Goal: Task Accomplishment & Management: Use online tool/utility

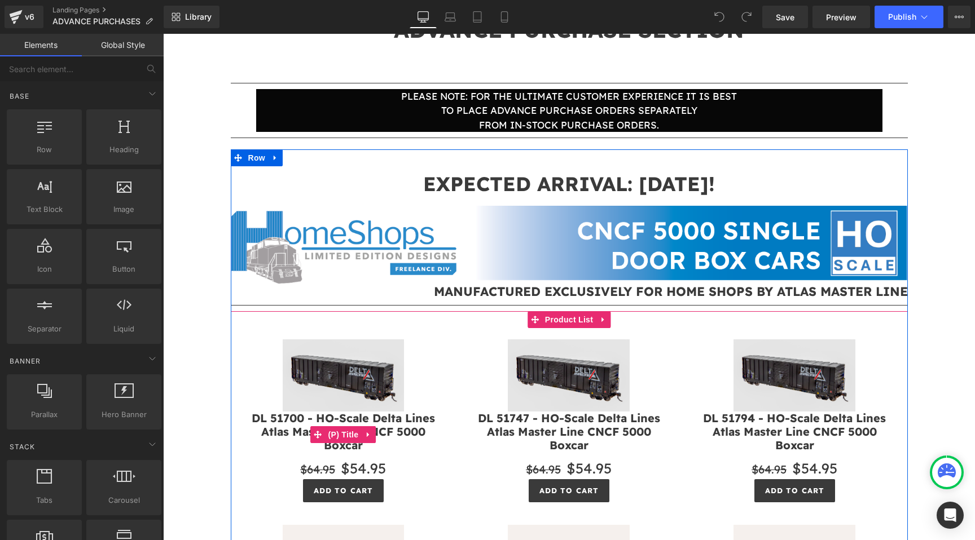
scroll to position [111, 0]
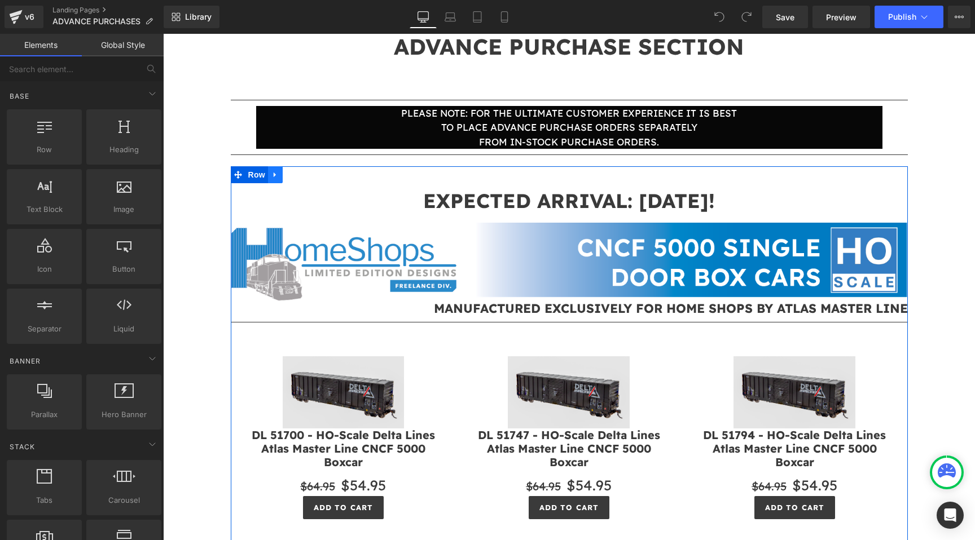
click at [279, 178] on icon at bounding box center [275, 175] width 8 height 8
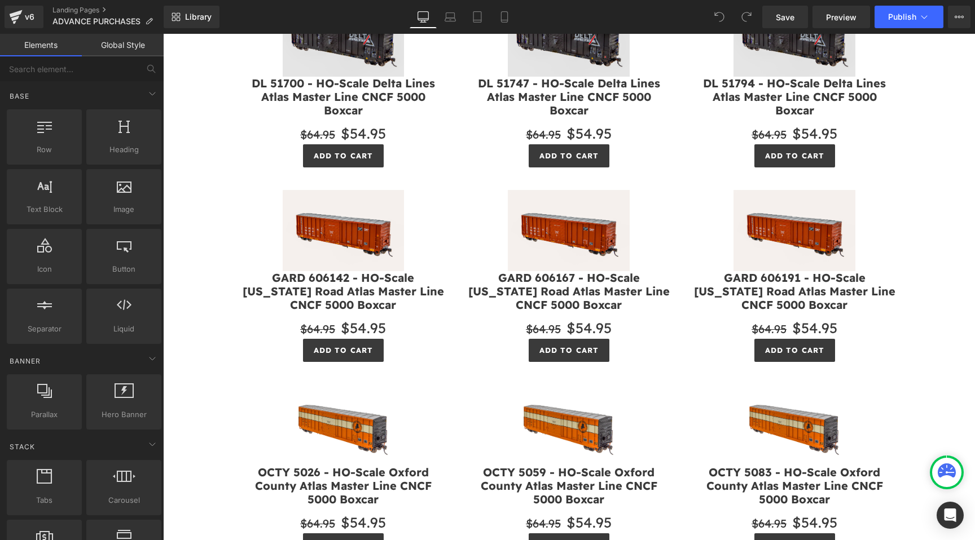
scroll to position [202, 0]
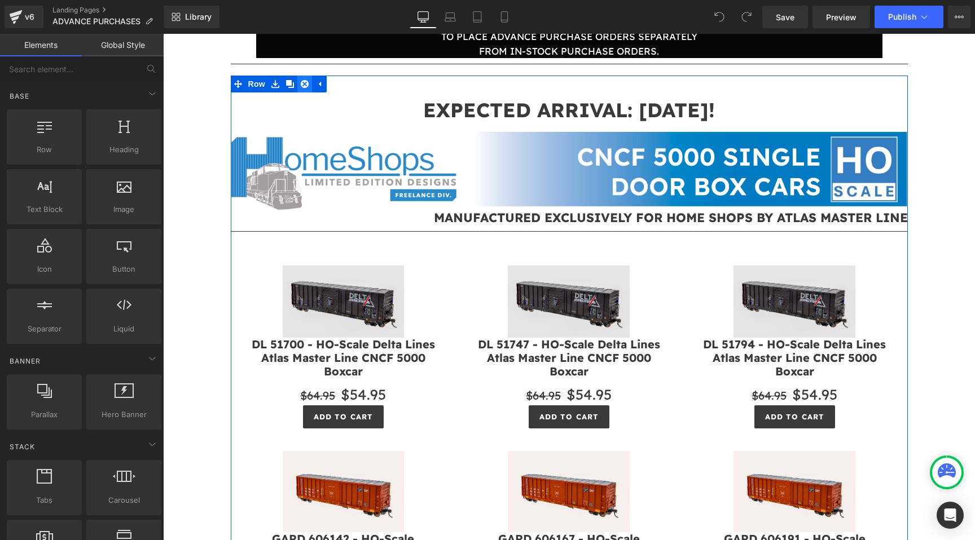
click at [309, 82] on link at bounding box center [304, 84] width 15 height 17
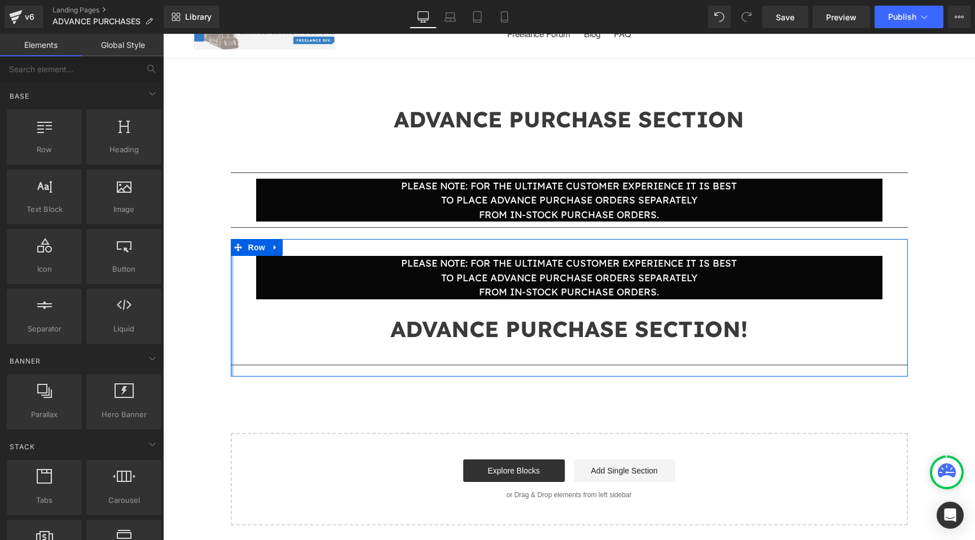
scroll to position [0, 0]
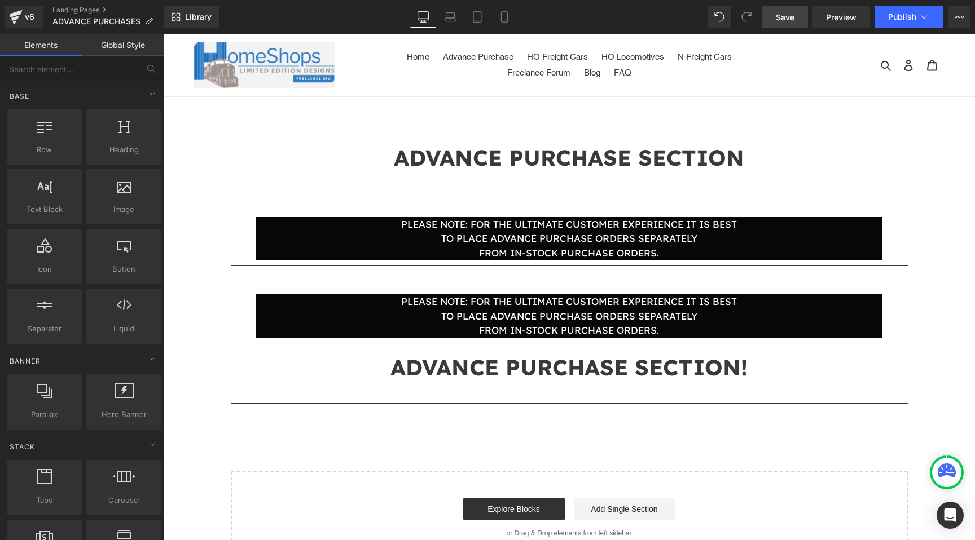
click at [777, 20] on span "Save" at bounding box center [785, 17] width 19 height 12
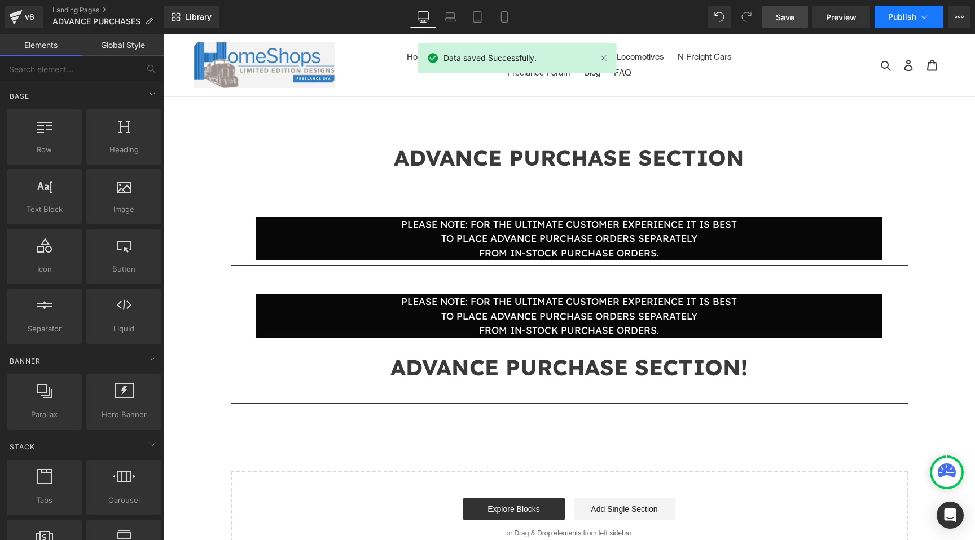
click at [897, 14] on span "Publish" at bounding box center [902, 16] width 28 height 9
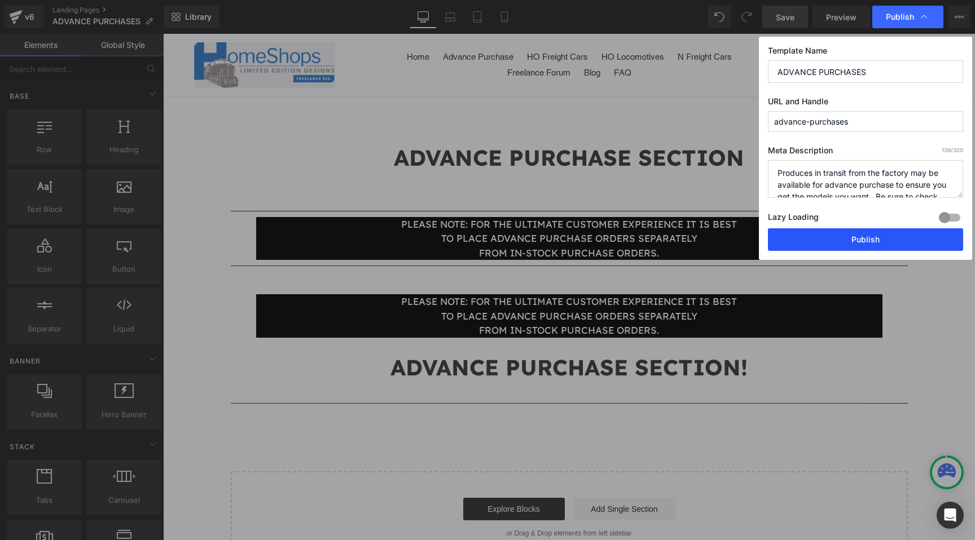
click at [824, 236] on button "Publish" at bounding box center [865, 239] width 195 height 23
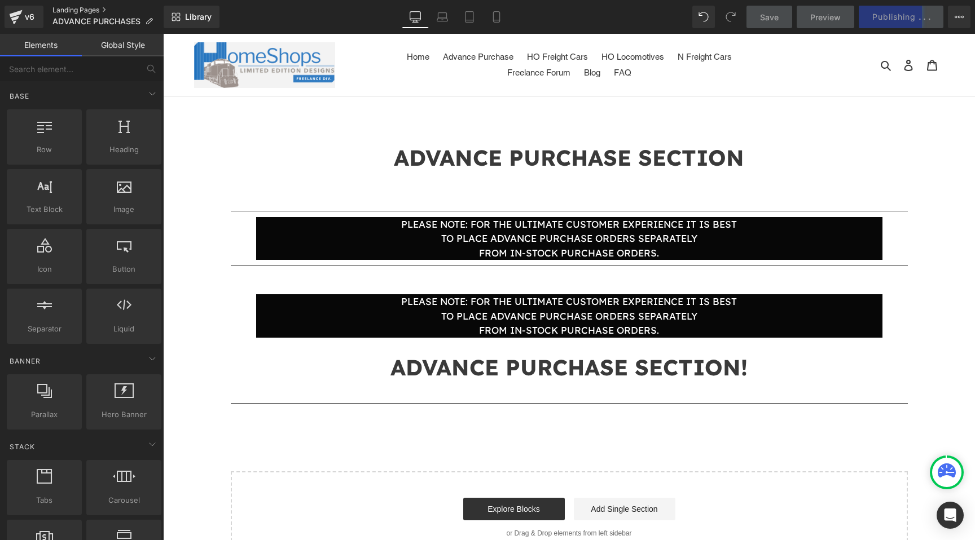
click at [59, 9] on link "Landing Pages" at bounding box center [107, 10] width 111 height 9
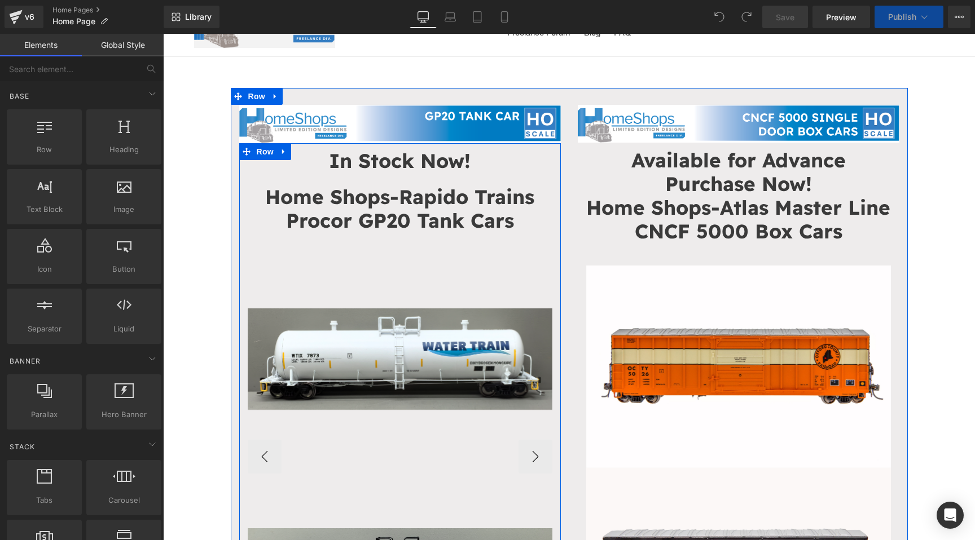
scroll to position [42, 0]
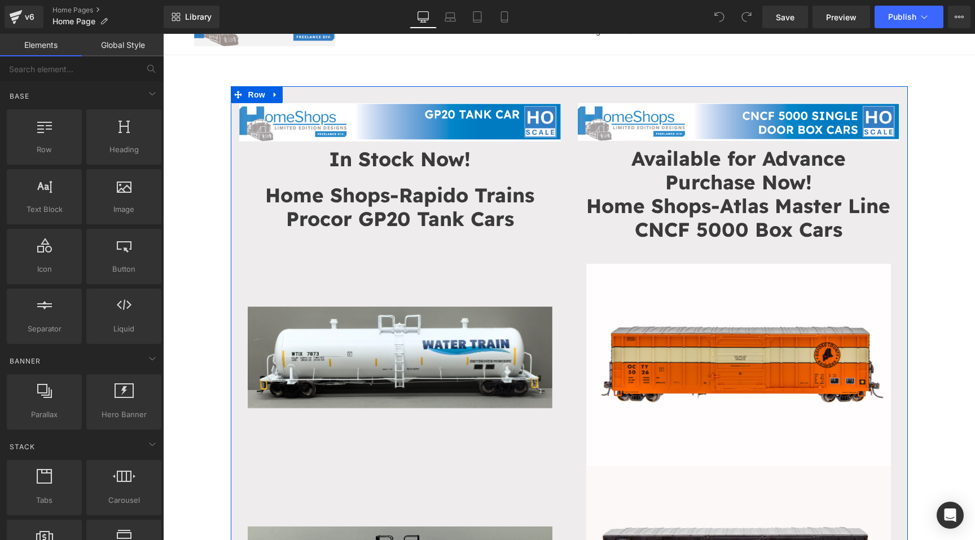
click at [735, 169] on strong "Available for Advance Purchase Now!" at bounding box center [738, 170] width 214 height 49
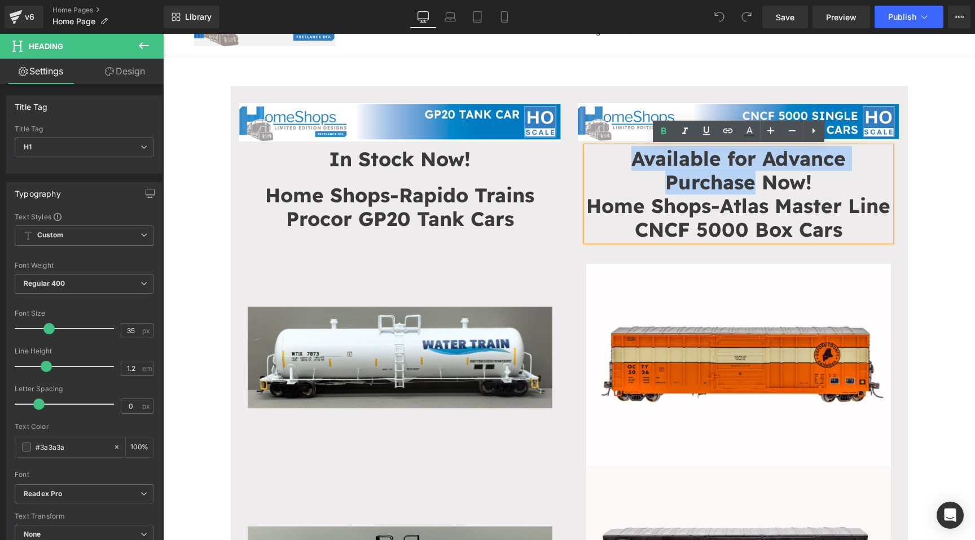
drag, startPoint x: 753, startPoint y: 183, endPoint x: 628, endPoint y: 165, distance: 125.9
click at [628, 165] on h1 "Available for Advance Purchase Now!" at bounding box center [738, 170] width 305 height 47
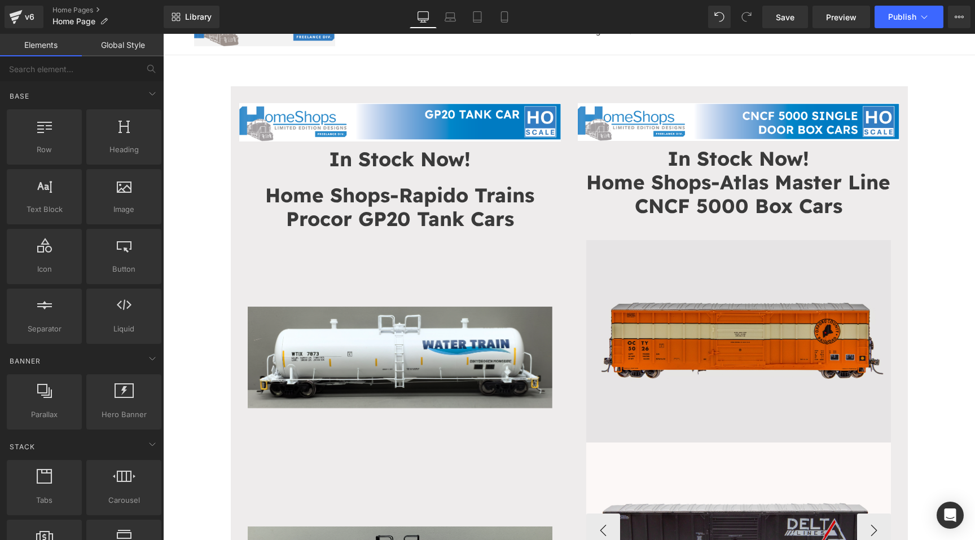
scroll to position [42, 0]
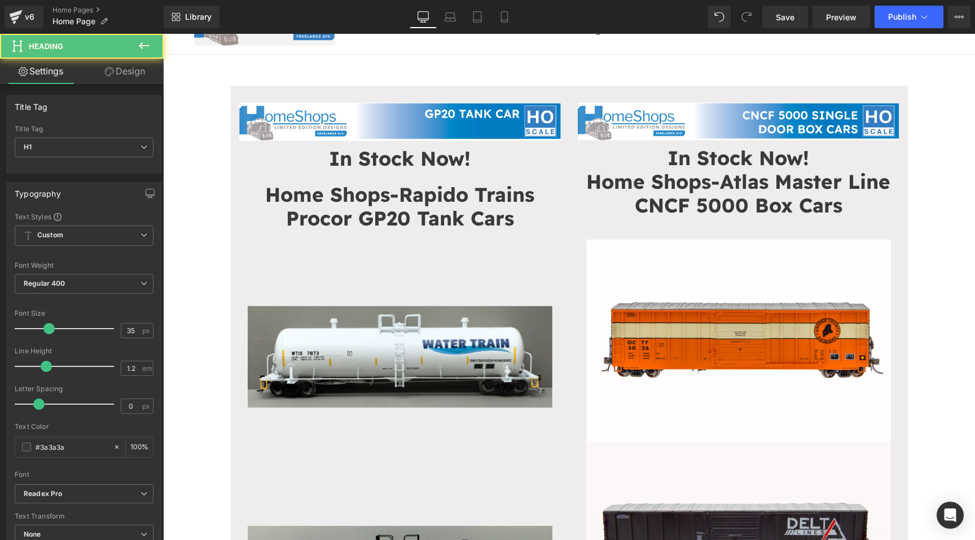
click at [834, 160] on h1 "In Stock Now!" at bounding box center [738, 158] width 305 height 24
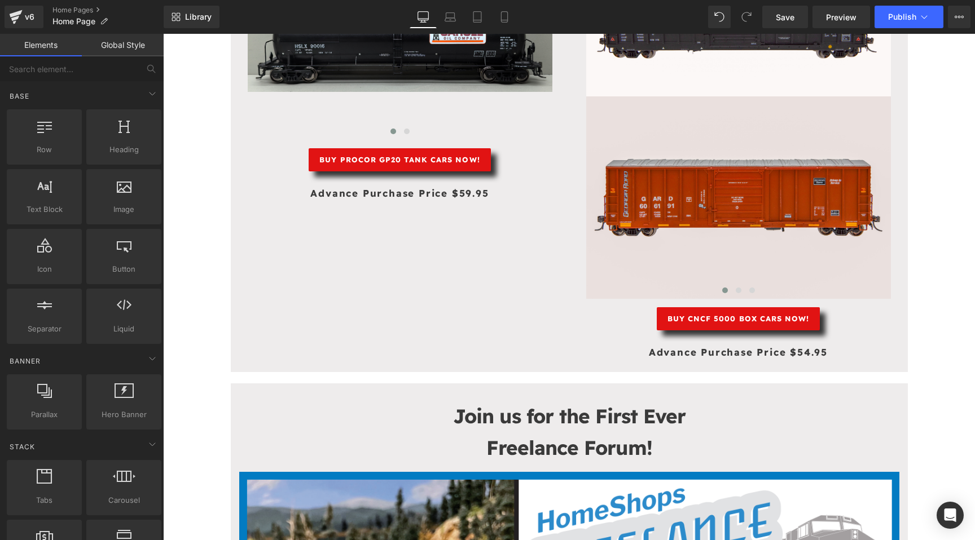
scroll to position [597, 0]
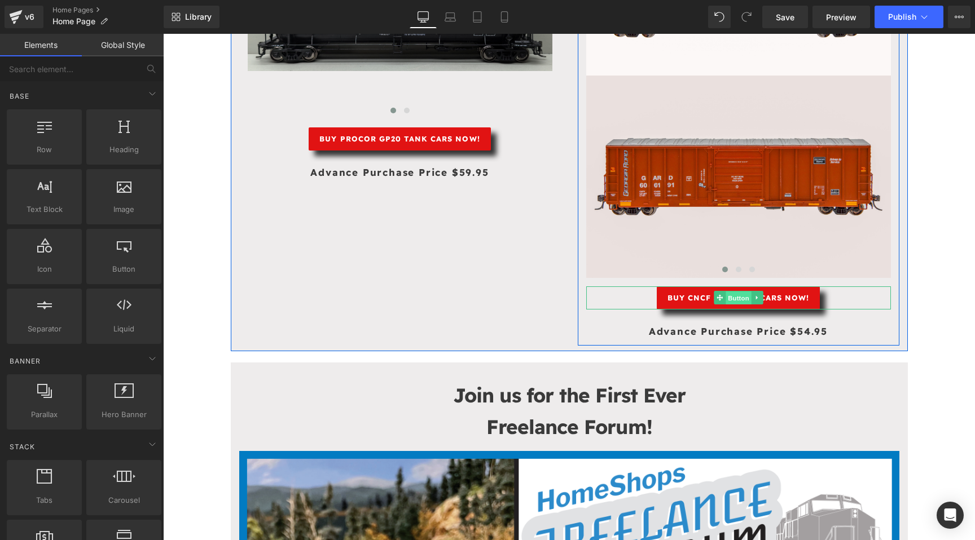
click at [742, 297] on span "Button" at bounding box center [738, 299] width 26 height 14
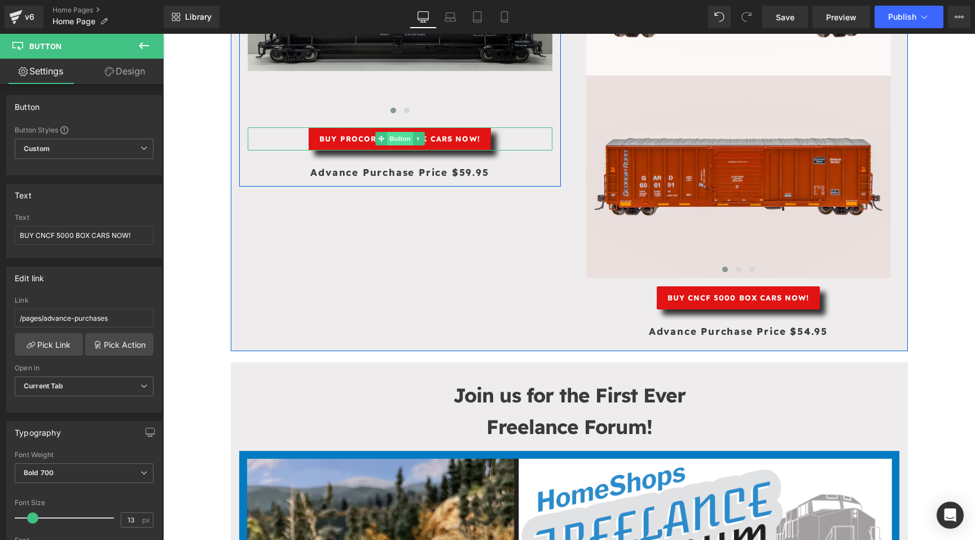
click at [400, 135] on span "Button" at bounding box center [400, 139] width 26 height 14
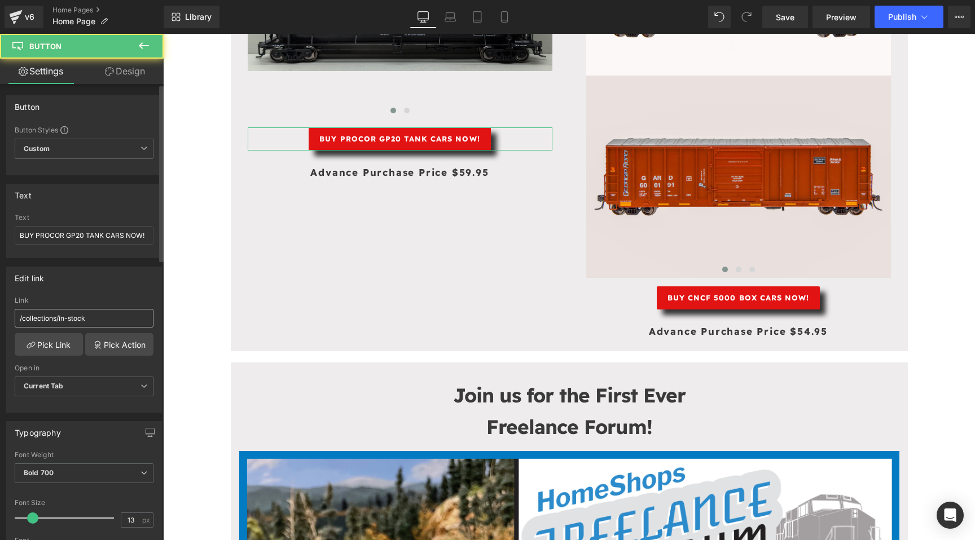
click at [98, 321] on input "/collections/in-stock" at bounding box center [84, 318] width 139 height 19
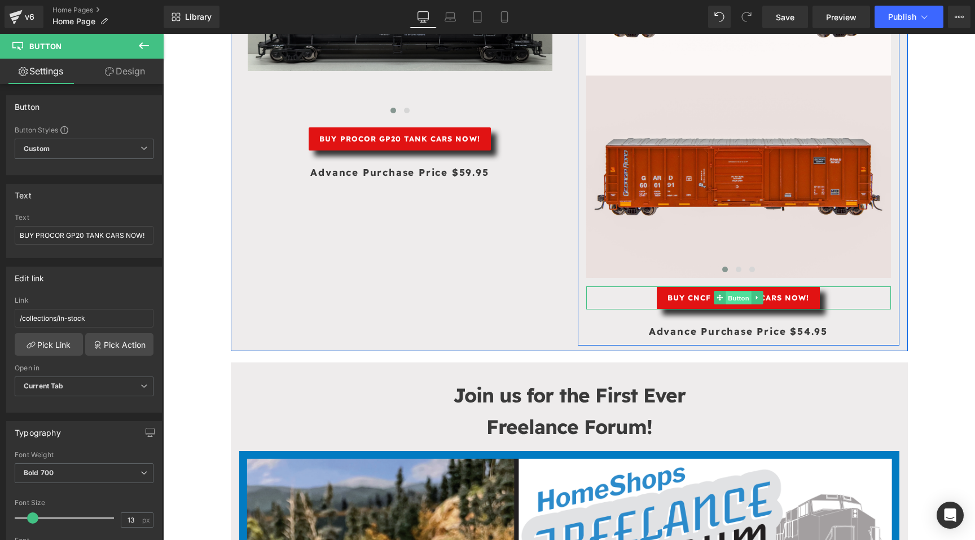
click at [744, 299] on span "Button" at bounding box center [738, 299] width 26 height 14
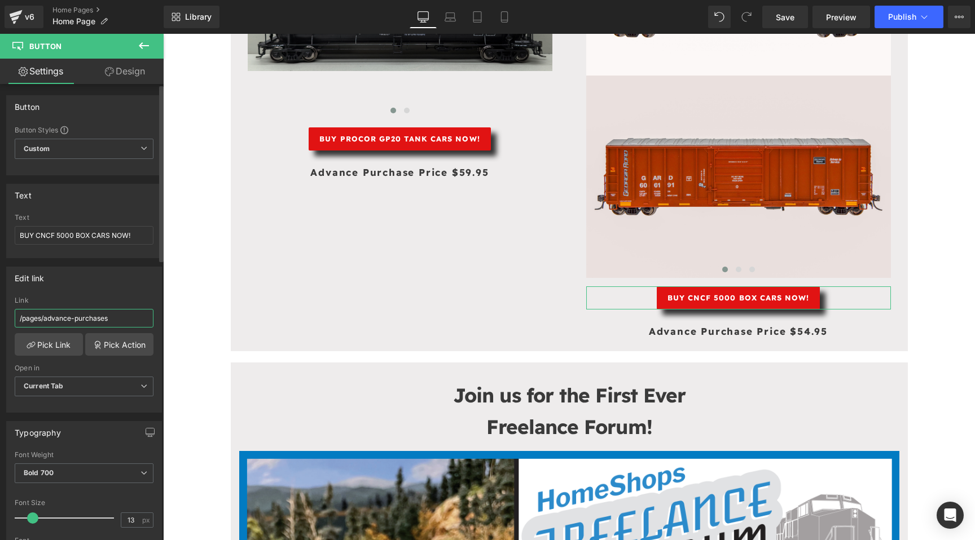
click at [132, 319] on input "/pages/advance-purchases" at bounding box center [84, 318] width 139 height 19
paste input "collections/in-stock"
type input "/collections/in-stock"
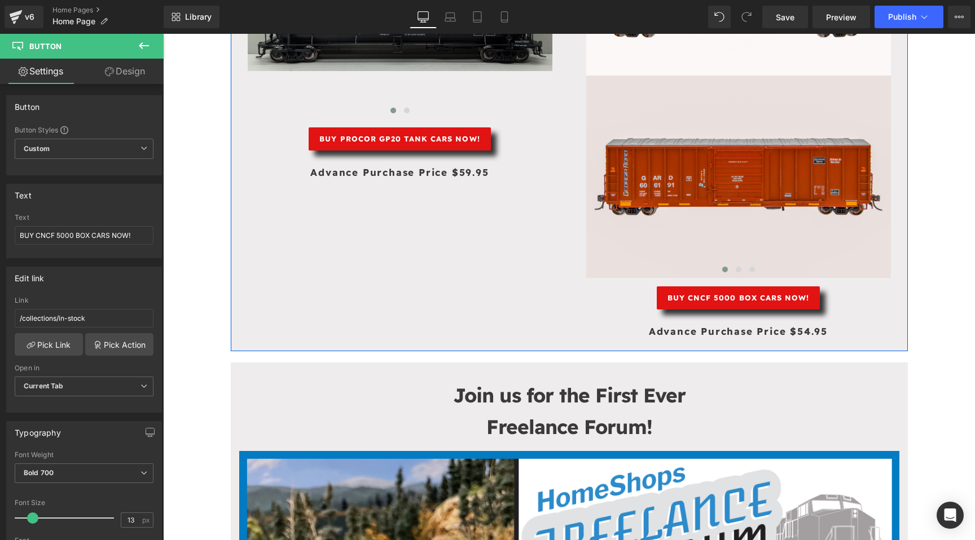
click at [393, 170] on div "Advance Purchase Price $59.95 Text Block" at bounding box center [400, 173] width 305 height 16
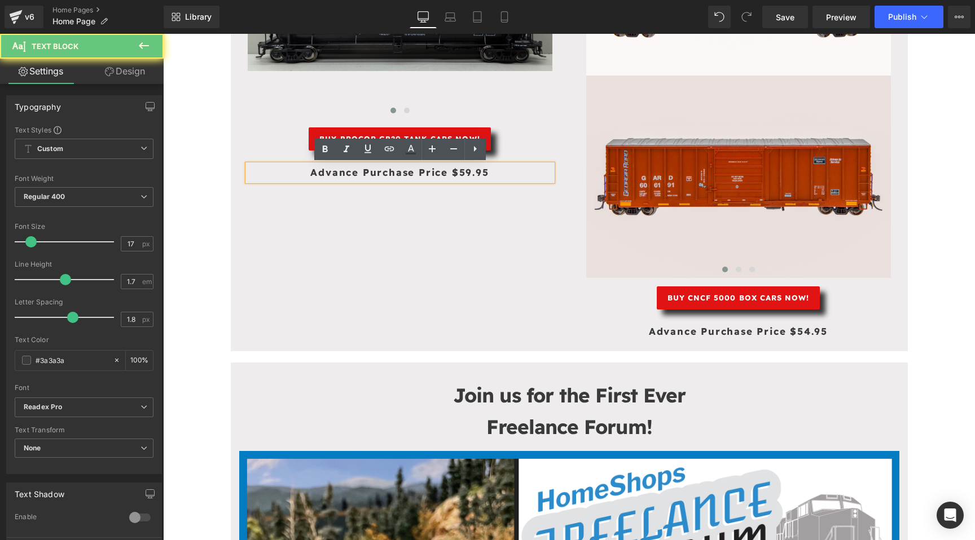
click at [359, 174] on strong "Advance Purchase Price $59.95" at bounding box center [399, 172] width 178 height 12
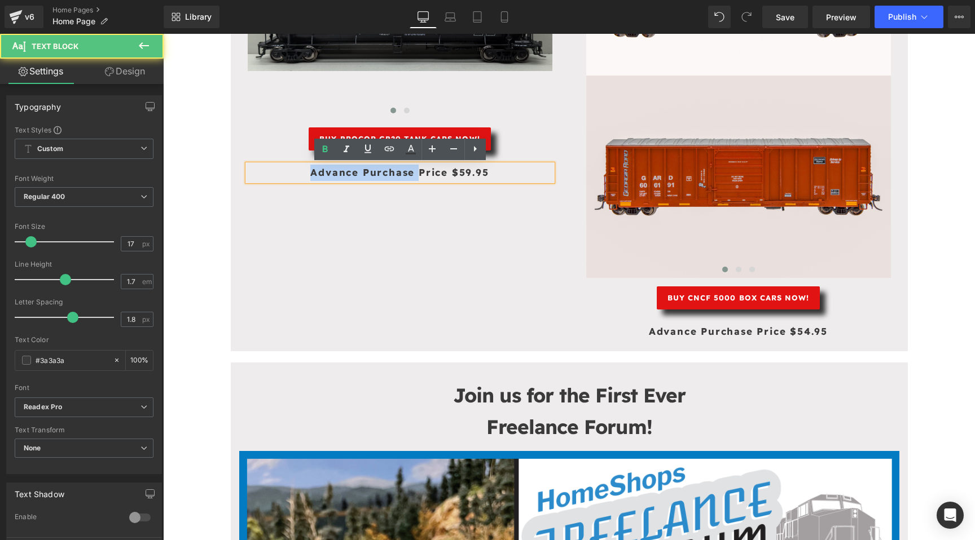
drag, startPoint x: 418, startPoint y: 171, endPoint x: 298, endPoint y: 171, distance: 119.6
click at [298, 171] on p "Advance Purchase Price $59.95" at bounding box center [400, 173] width 305 height 16
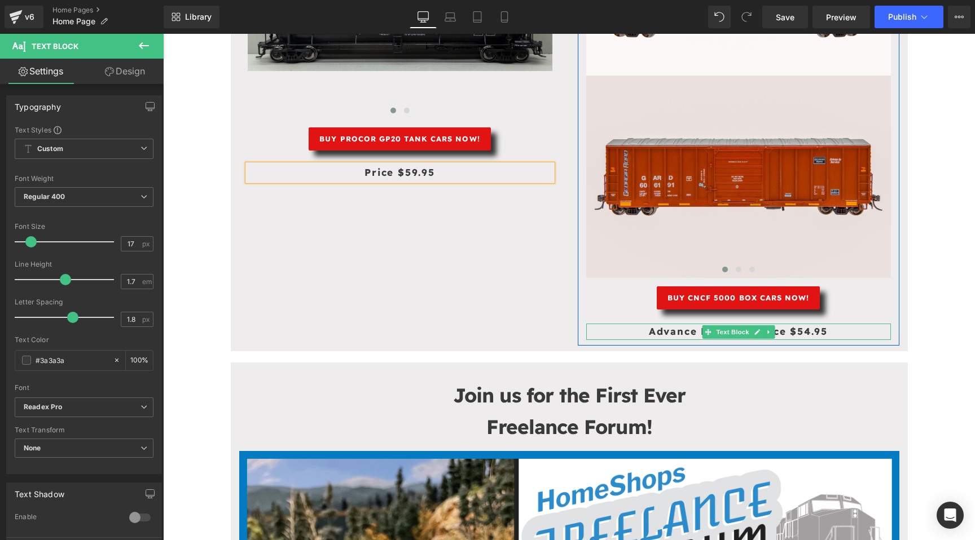
click at [681, 335] on strong "Advance Purchase Price $54.95" at bounding box center [738, 331] width 179 height 12
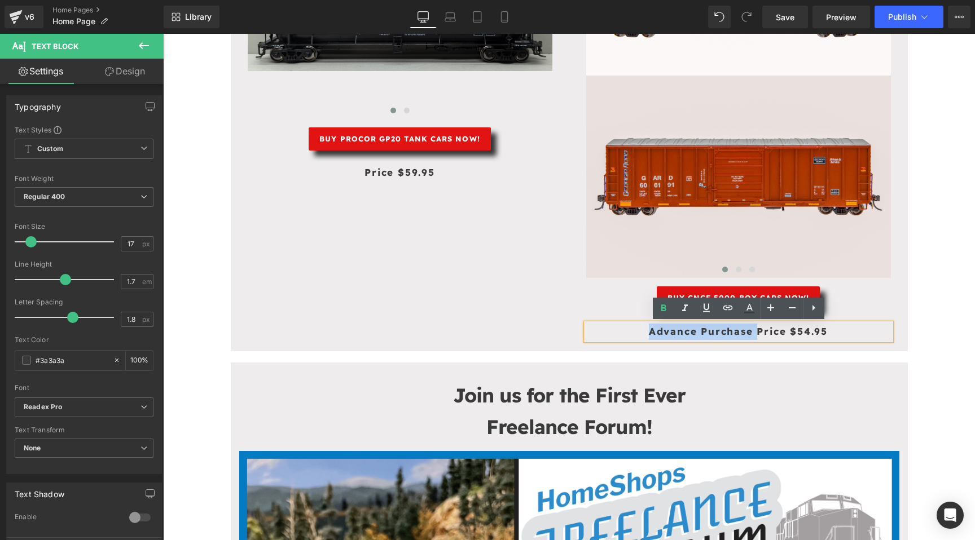
drag, startPoint x: 758, startPoint y: 332, endPoint x: 627, endPoint y: 333, distance: 130.9
click at [627, 333] on p "Advance Purchase Price $54.95" at bounding box center [738, 332] width 305 height 16
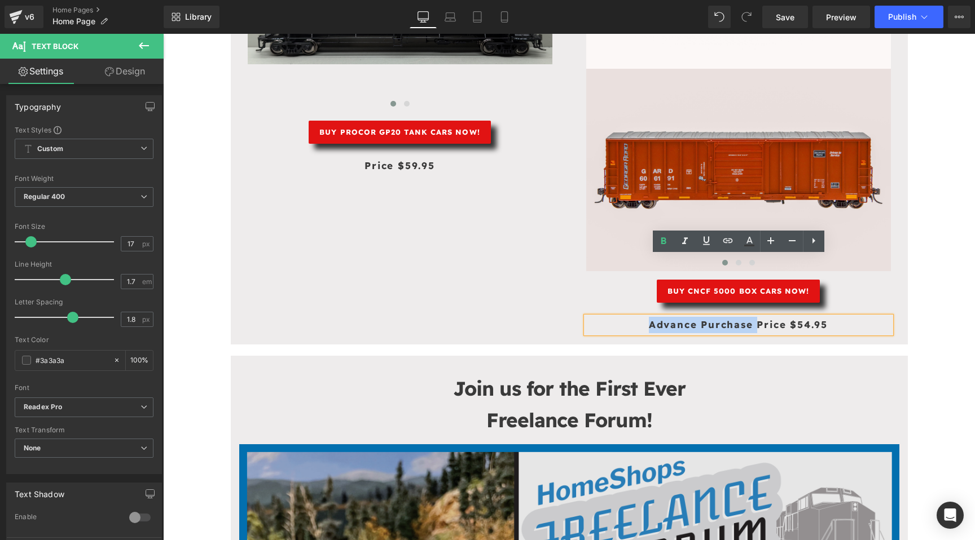
scroll to position [557, 0]
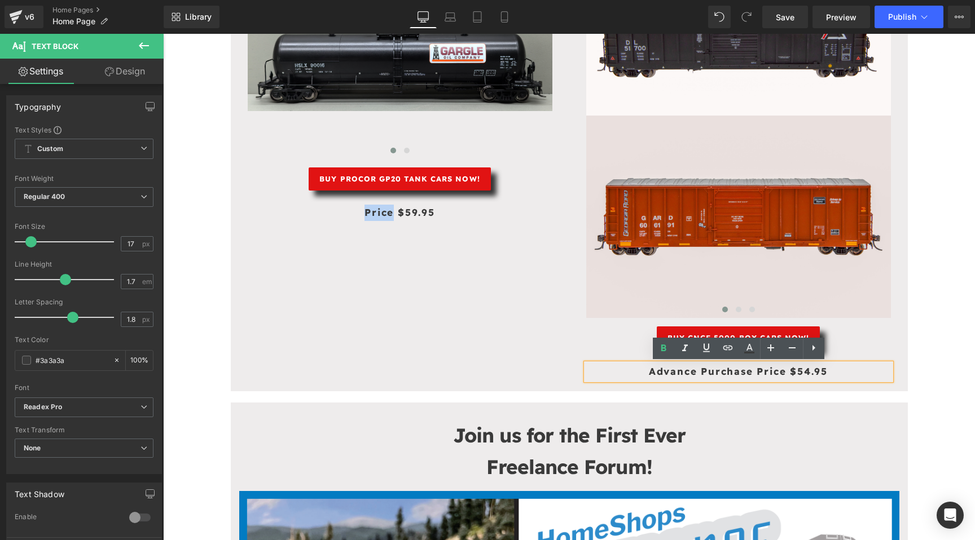
click at [392, 205] on div "Price $59.95 Text Block" at bounding box center [400, 213] width 305 height 16
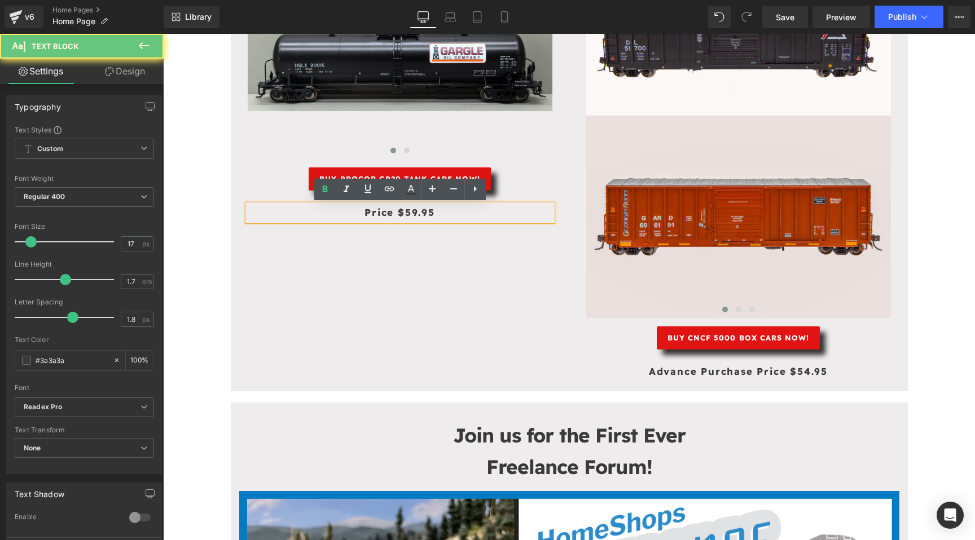
click at [397, 211] on strong "Price $59.95" at bounding box center [399, 212] width 71 height 12
drag, startPoint x: 397, startPoint y: 211, endPoint x: 358, endPoint y: 211, distance: 39.5
click at [358, 211] on p "Price $59.95" at bounding box center [400, 213] width 305 height 16
click at [358, 212] on p "Price $59.95" at bounding box center [400, 213] width 305 height 16
drag, startPoint x: 398, startPoint y: 211, endPoint x: 312, endPoint y: 212, distance: 86.3
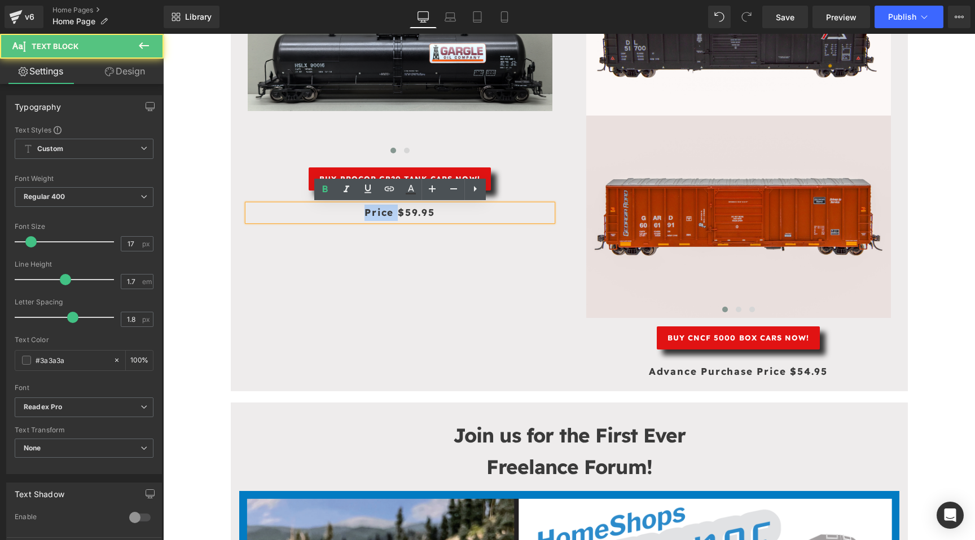
click at [312, 212] on p "Price $59.95" at bounding box center [400, 213] width 305 height 16
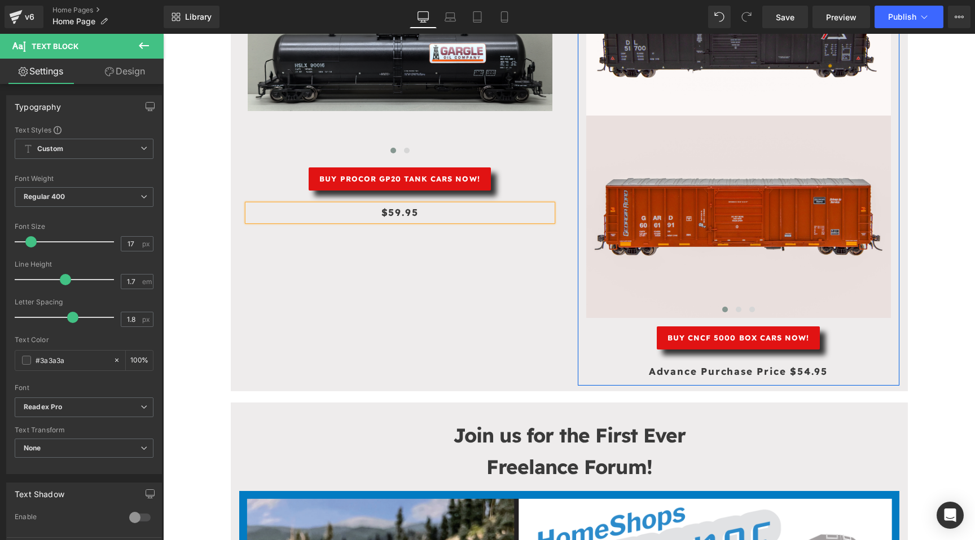
click at [785, 366] on div "Advance Purchase Price $54.95 Text Block" at bounding box center [738, 372] width 305 height 16
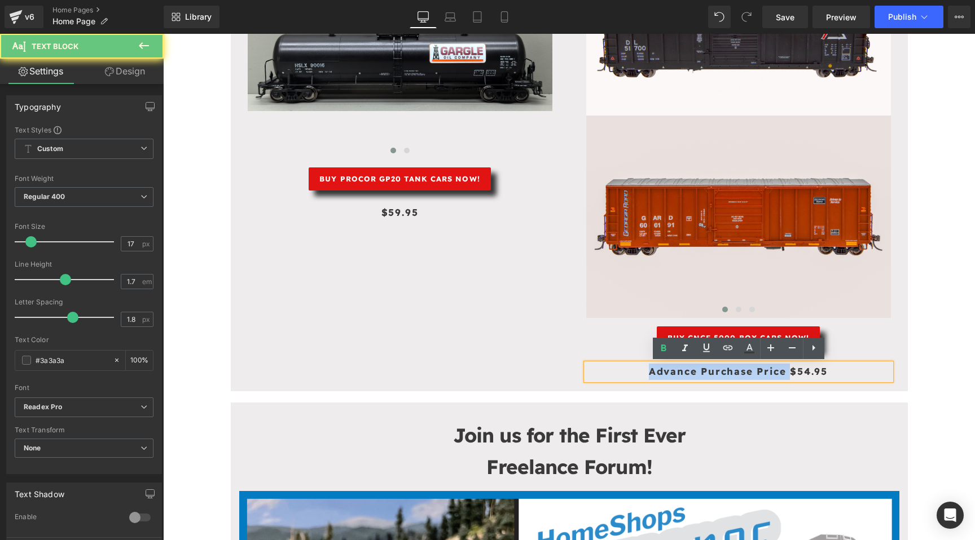
drag, startPoint x: 790, startPoint y: 371, endPoint x: 629, endPoint y: 373, distance: 160.7
click at [629, 373] on p "Advance Purchase Price $54.95" at bounding box center [738, 372] width 305 height 16
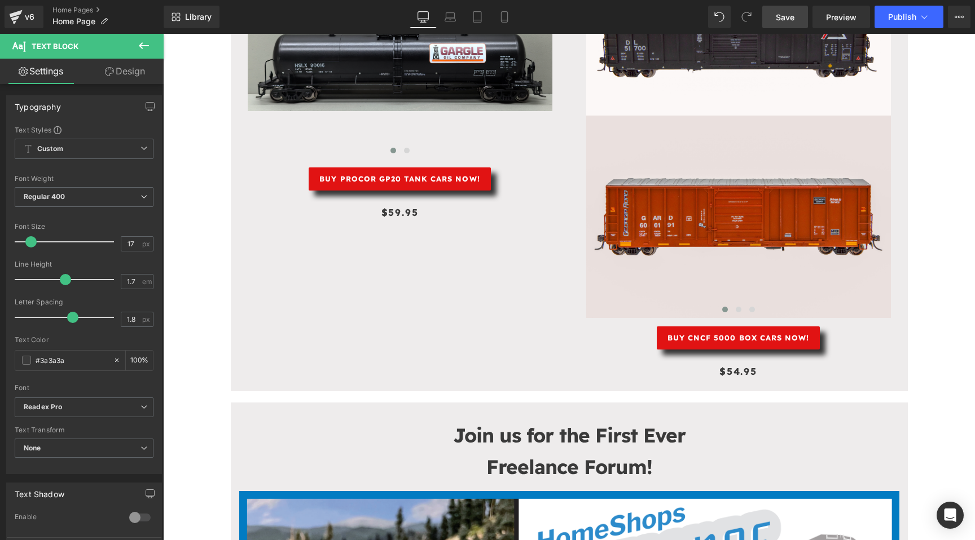
click at [777, 19] on span "Save" at bounding box center [785, 17] width 19 height 12
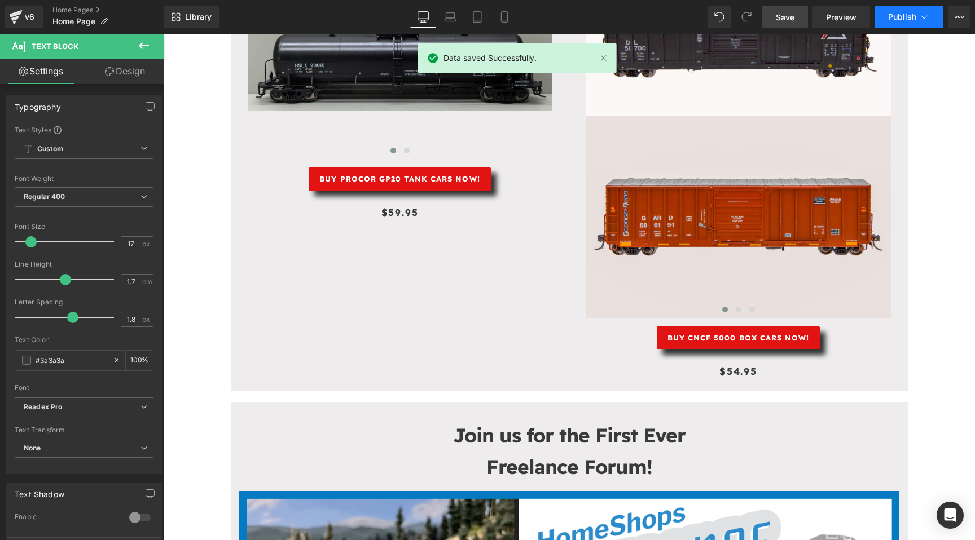
click at [897, 15] on span "Publish" at bounding box center [902, 16] width 28 height 9
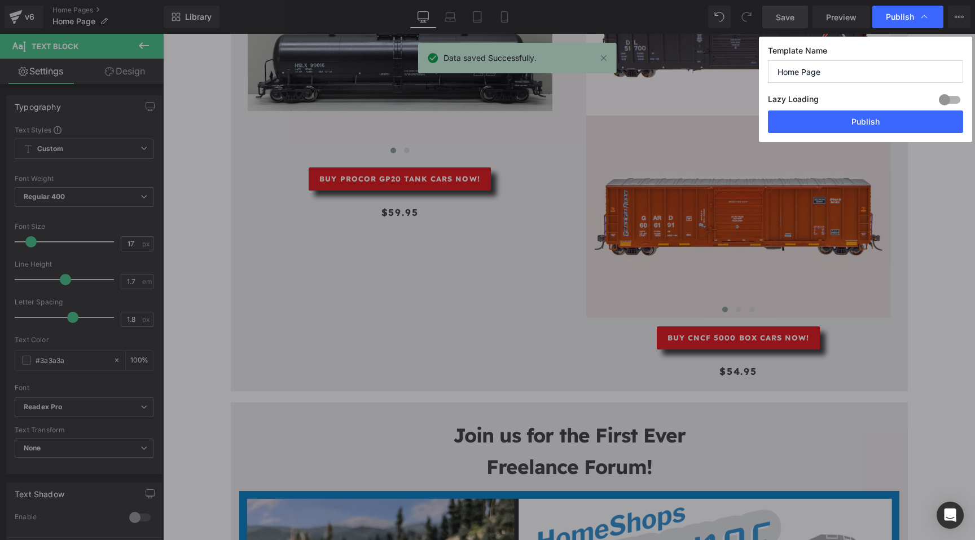
click at [876, 142] on div "Template Name Home Page Lazy Loading Build Upgrade plan to unlock Lazy loading …" at bounding box center [865, 89] width 213 height 105
click at [881, 114] on button "Publish" at bounding box center [865, 122] width 195 height 23
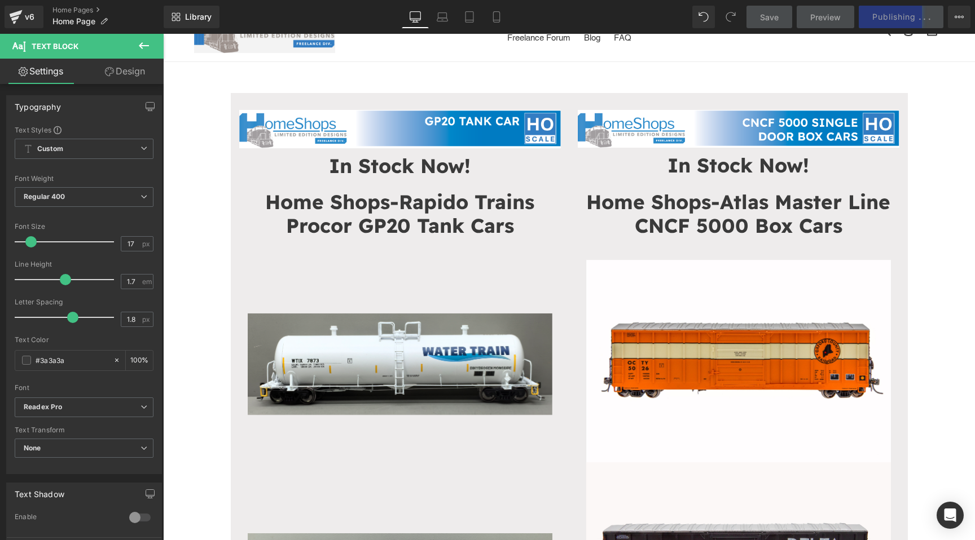
scroll to position [0, 0]
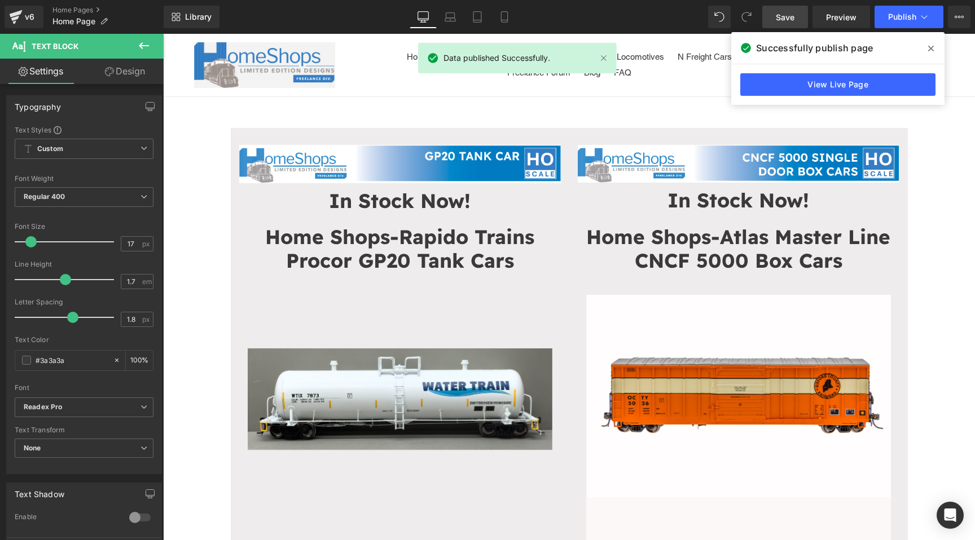
click at [929, 48] on icon at bounding box center [931, 48] width 6 height 9
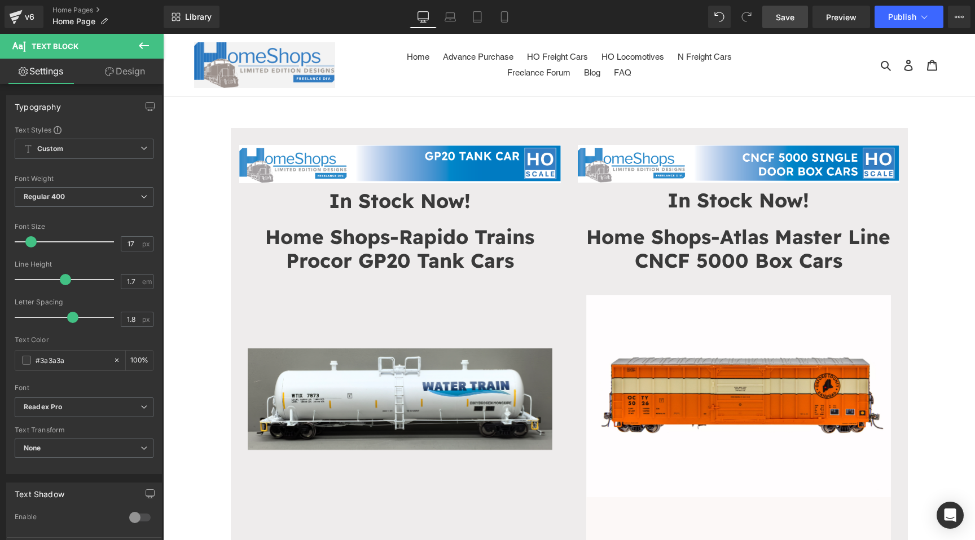
click at [785, 14] on span "Save" at bounding box center [785, 17] width 19 height 12
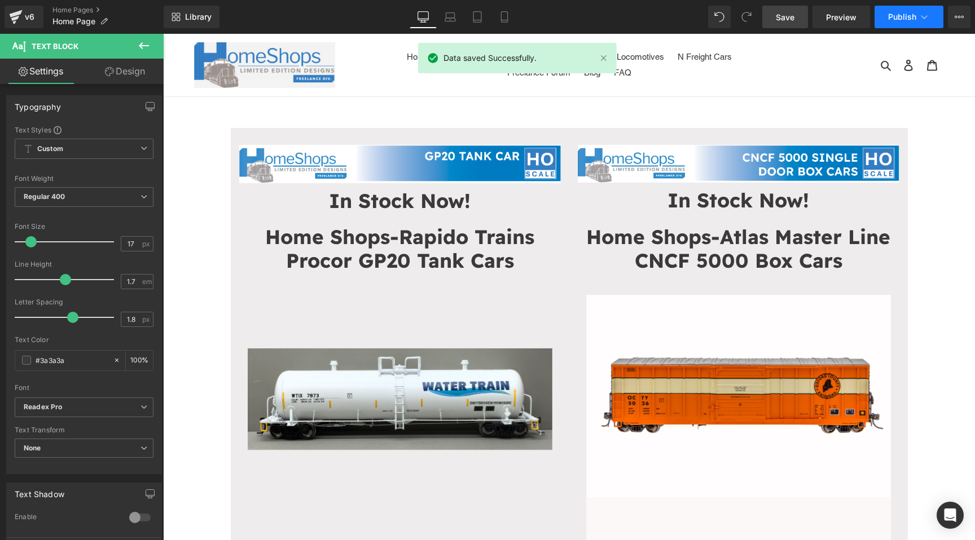
click at [906, 19] on span "Publish" at bounding box center [902, 16] width 28 height 9
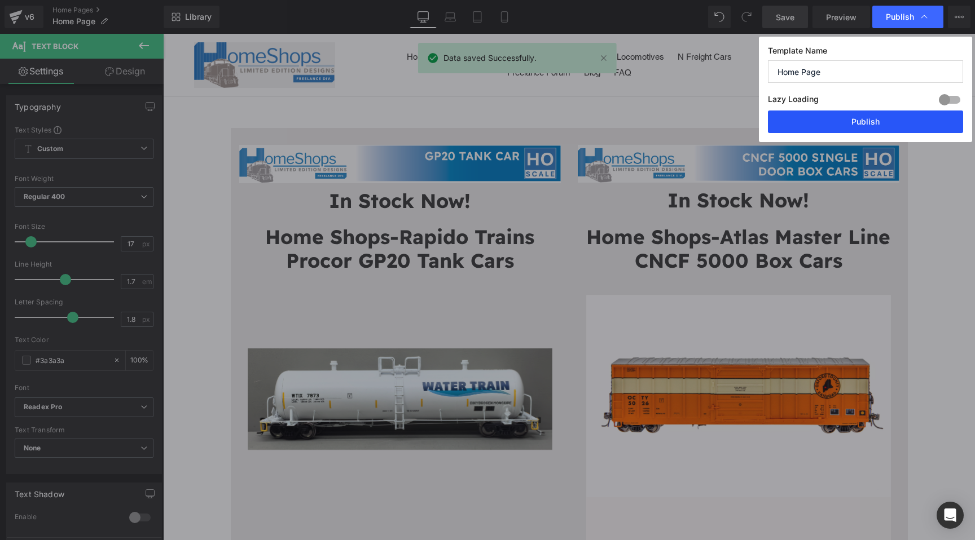
click at [887, 125] on button "Publish" at bounding box center [865, 122] width 195 height 23
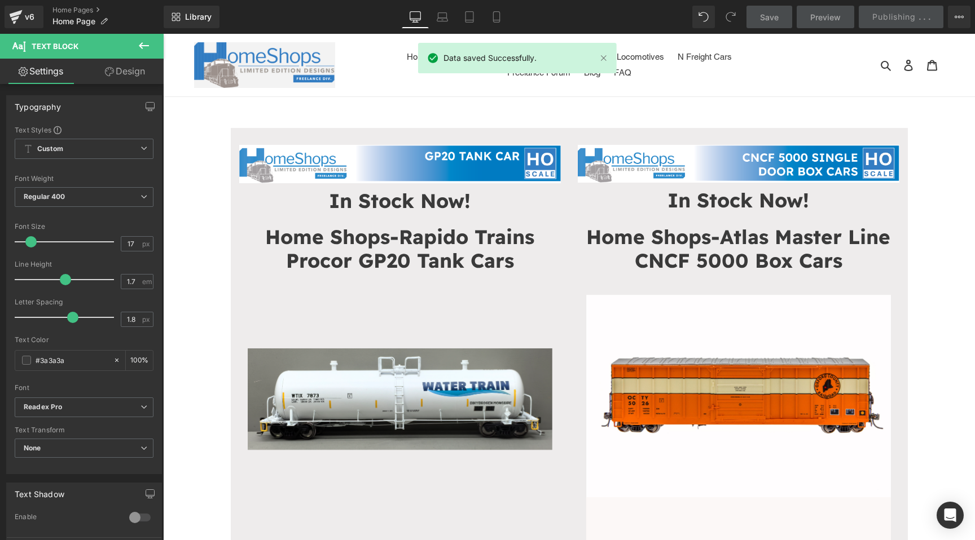
click at [747, 77] on ul "Home Advance Purchase HO Freight Cars HO Locomotives N Freight Cars Freelance F…" at bounding box center [568, 65] width 375 height 32
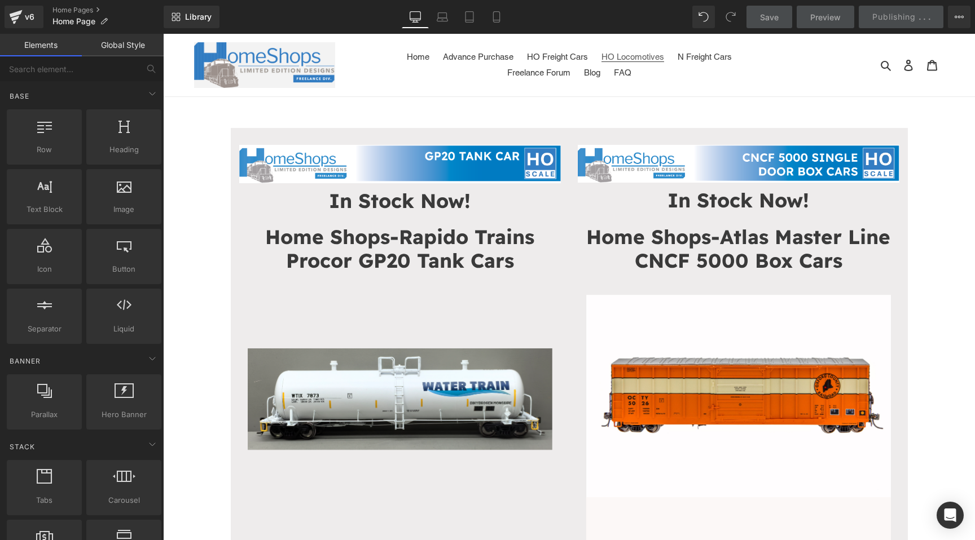
click at [635, 52] on span "HO Locomotives" at bounding box center [632, 57] width 63 height 10
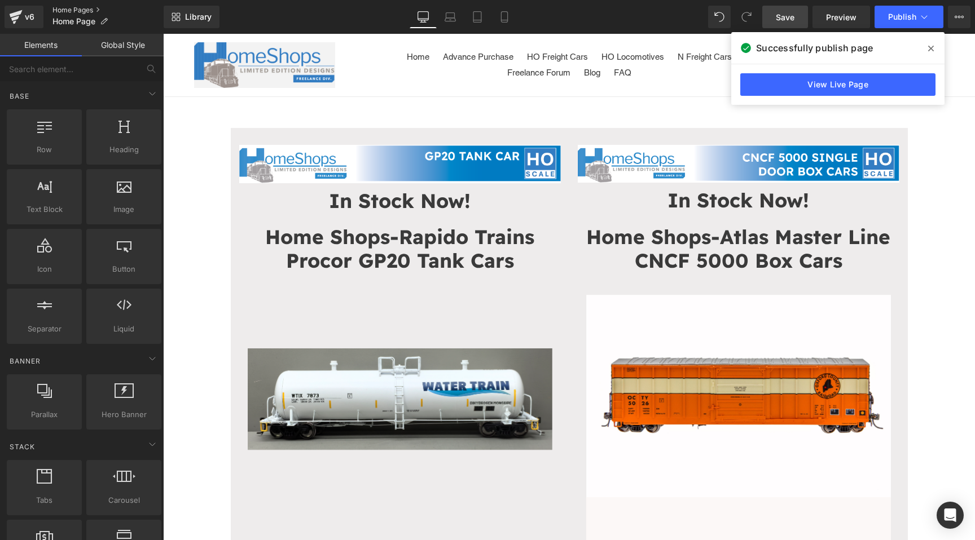
click at [63, 7] on link "Home Pages" at bounding box center [107, 10] width 111 height 9
